Goal: Task Accomplishment & Management: Manage account settings

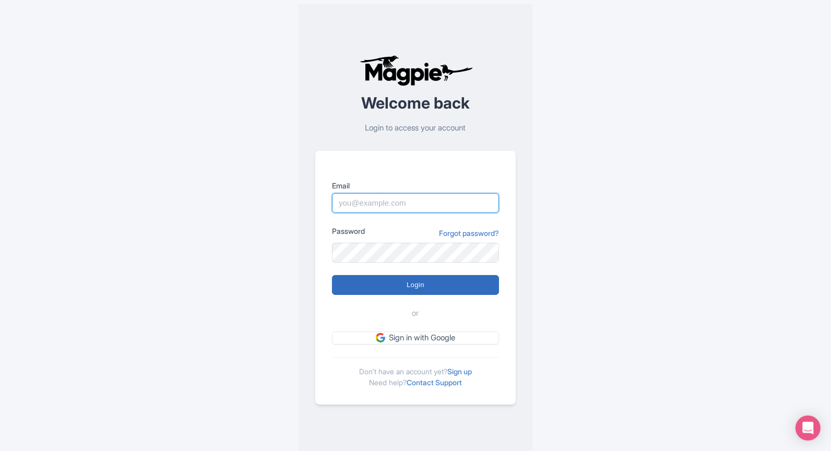
type input "[EMAIL_ADDRESS][DOMAIN_NAME]"
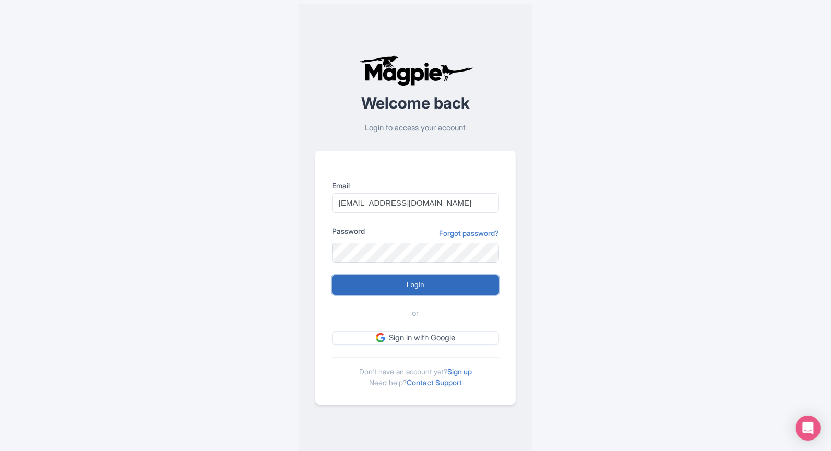
click at [403, 290] on input "Login" at bounding box center [415, 285] width 167 height 20
type input "Logging in..."
